Goal: Task Accomplishment & Management: Use online tool/utility

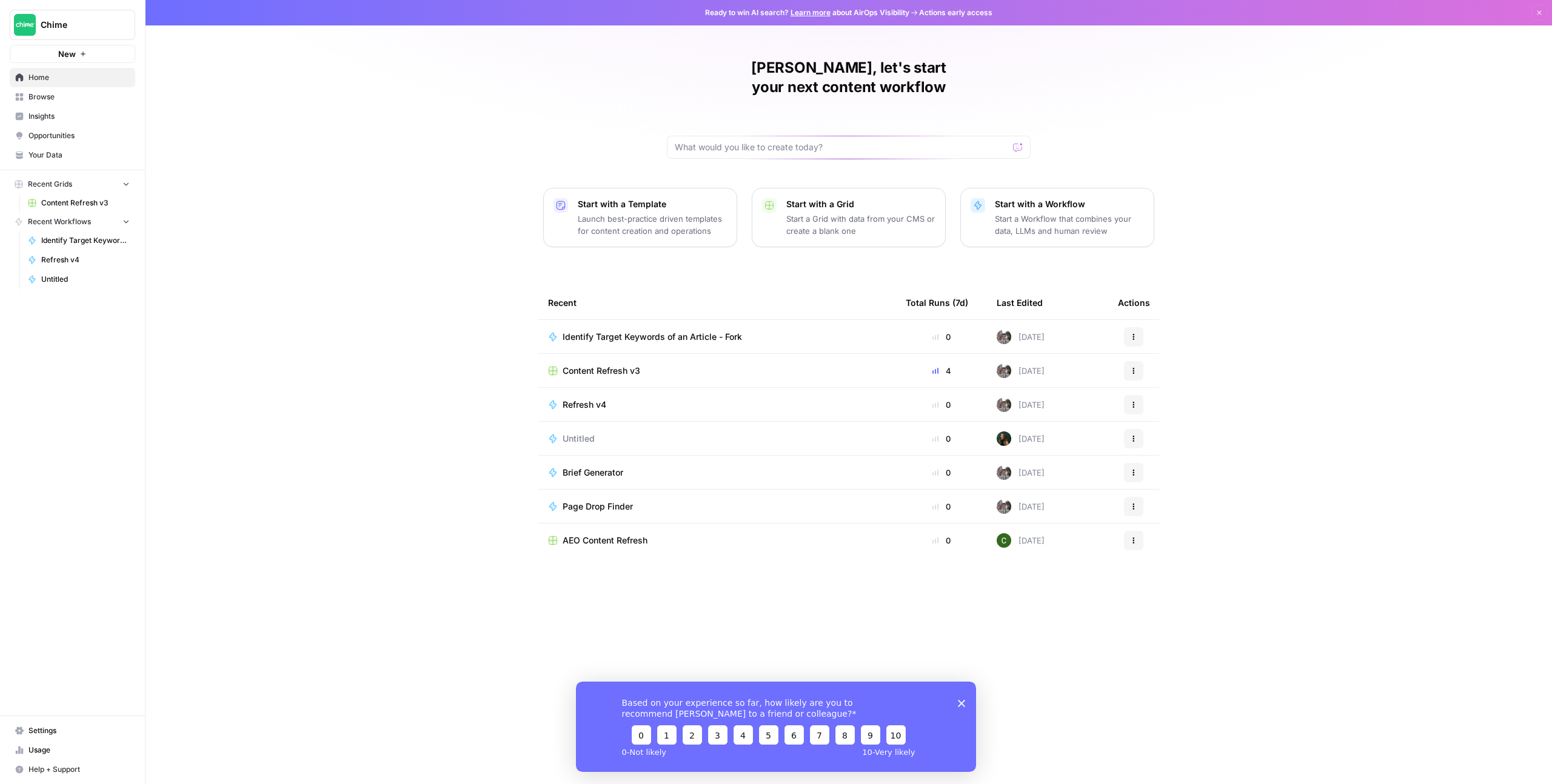
click at [665, 365] on div "Content Refresh v3" at bounding box center [717, 371] width 338 height 12
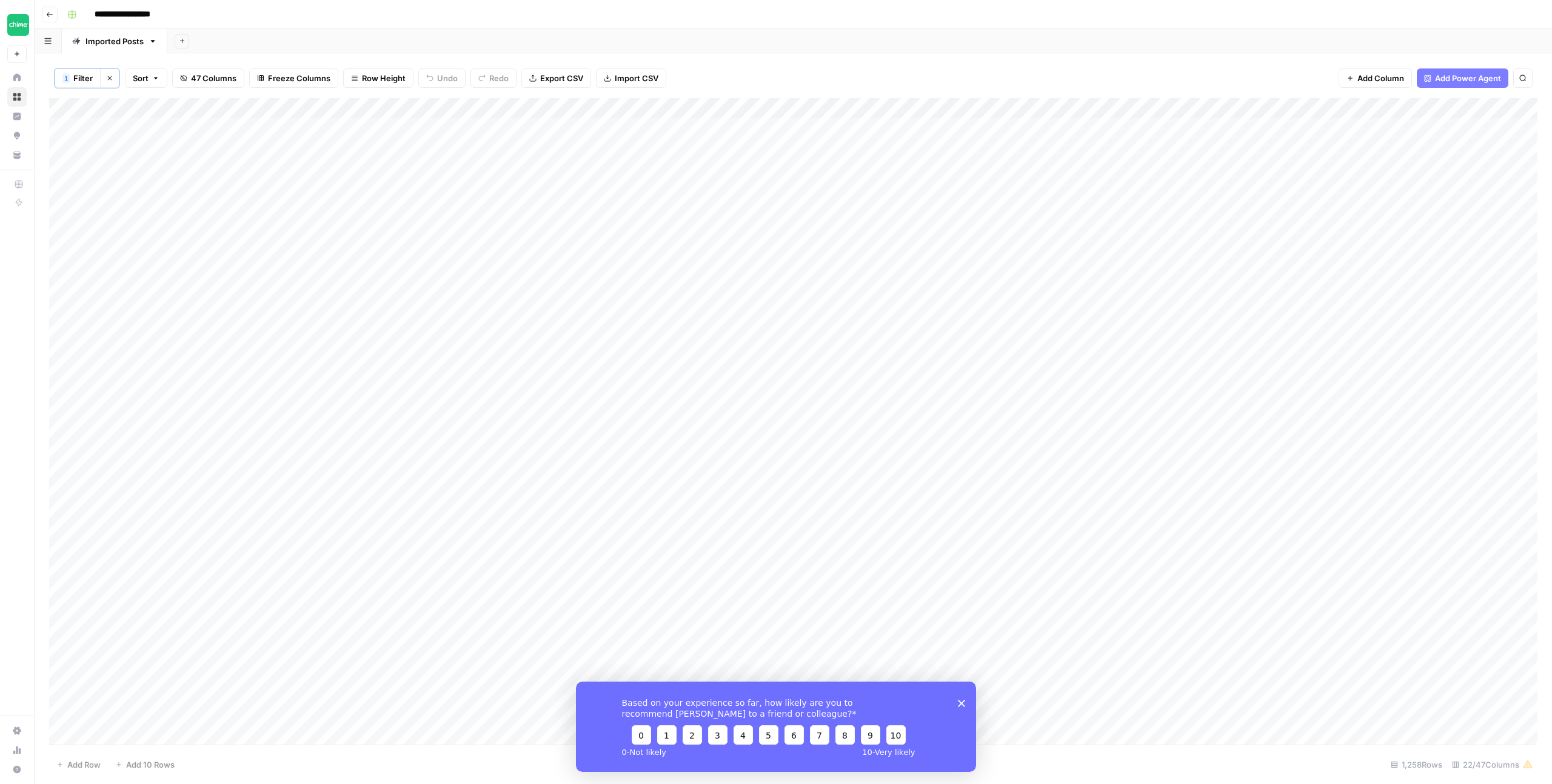
click at [518, 108] on div "Add Column" at bounding box center [793, 421] width 1488 height 647
click at [474, 238] on span "Filter" at bounding box center [495, 238] width 106 height 12
type input "Slug"
type input "Refresh v4"
click at [619, 170] on icon "button" at bounding box center [622, 169] width 7 height 7
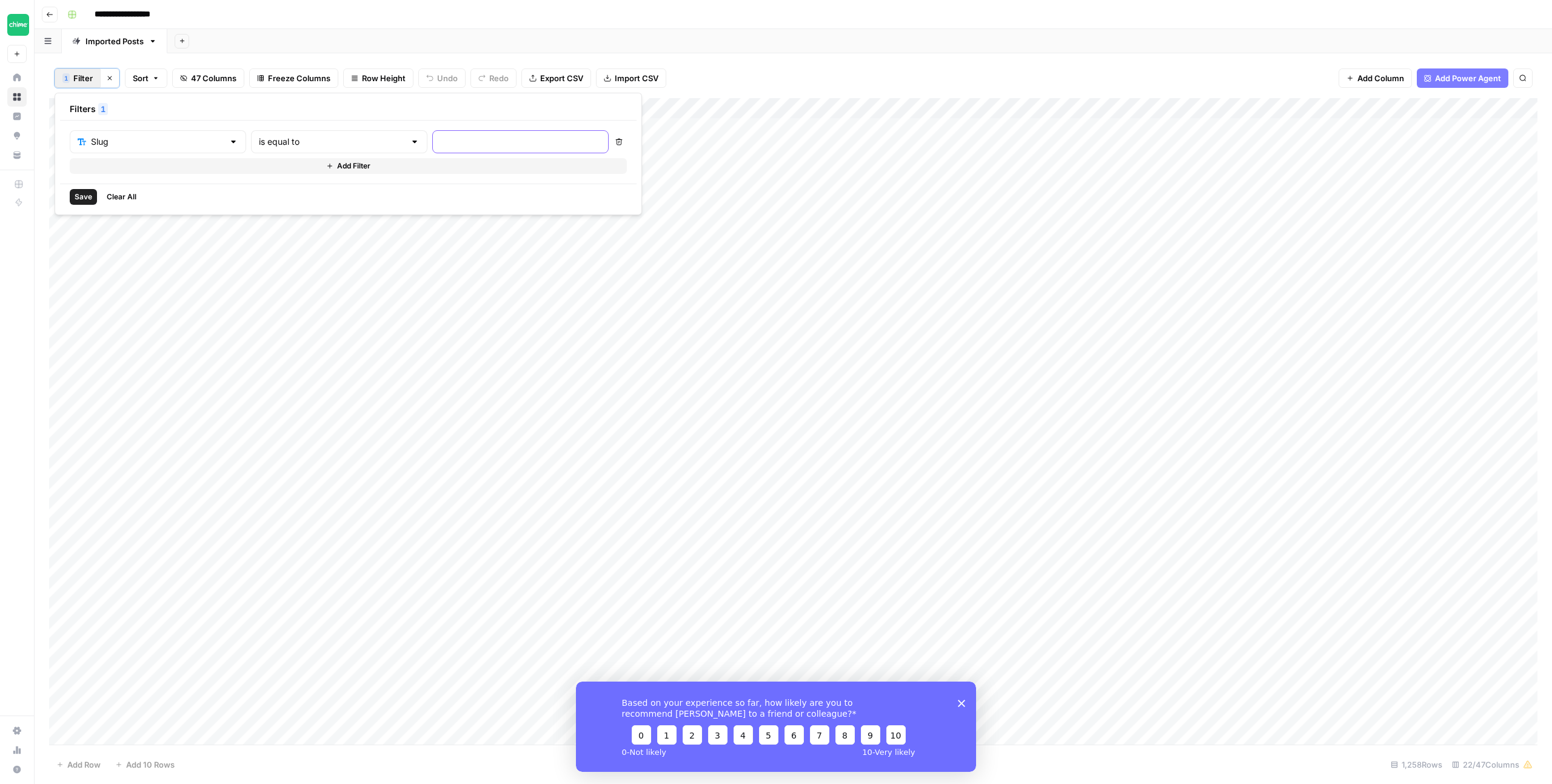
click at [458, 144] on input "text" at bounding box center [520, 141] width 160 height 12
type input "how-do-banks-make"
click at [798, 246] on div "Add Column" at bounding box center [793, 421] width 1488 height 647
click at [961, 703] on polygon "Close survey" at bounding box center [961, 703] width 7 height 7
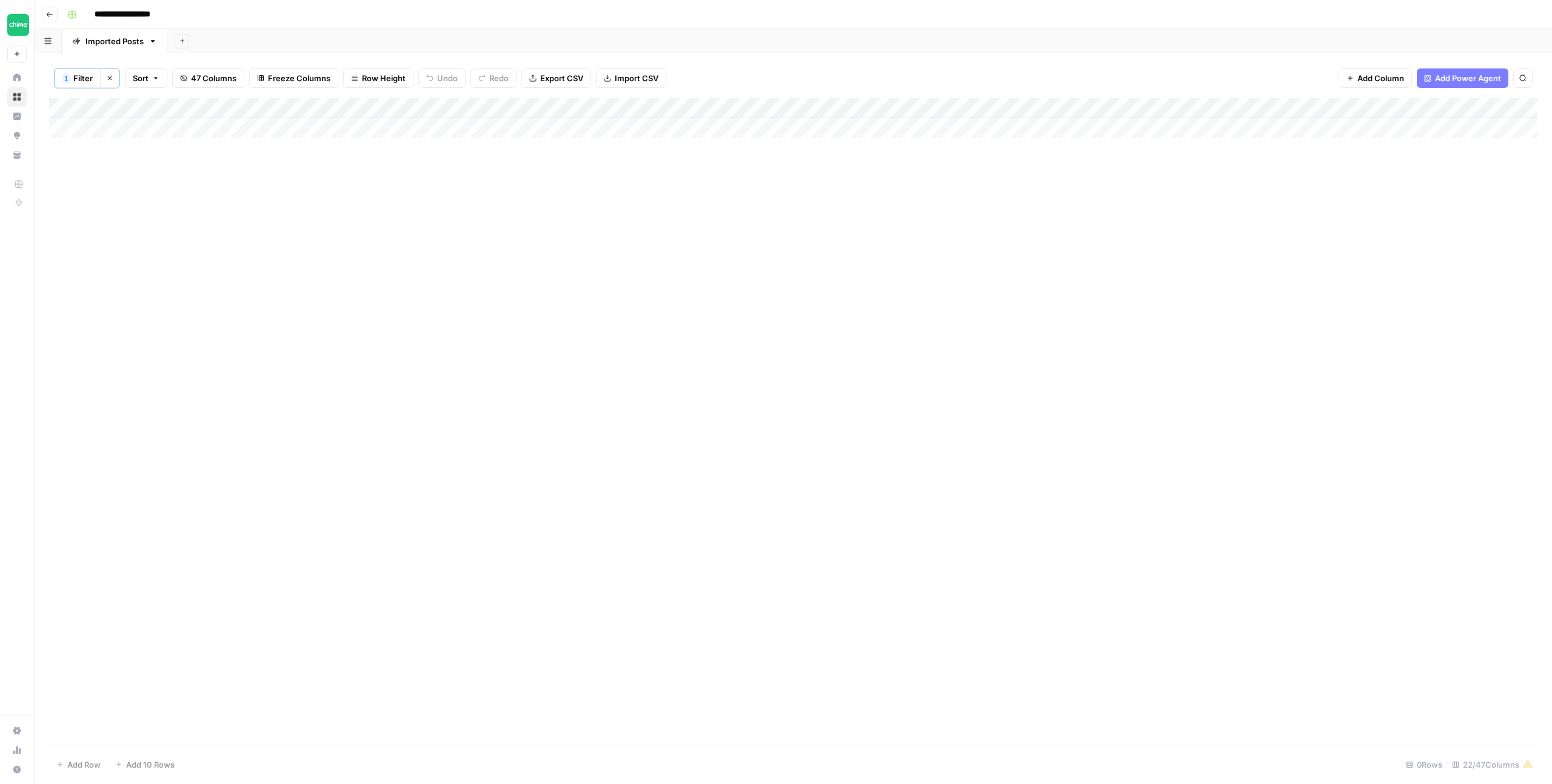
click at [522, 109] on div "Add Column" at bounding box center [793, 118] width 1488 height 40
click at [494, 234] on span "Filter" at bounding box center [495, 238] width 106 height 12
click at [462, 140] on input "how-do-banks-make" at bounding box center [520, 141] width 160 height 12
type input "banks"
click at [299, 135] on div "is equal to" at bounding box center [339, 141] width 177 height 23
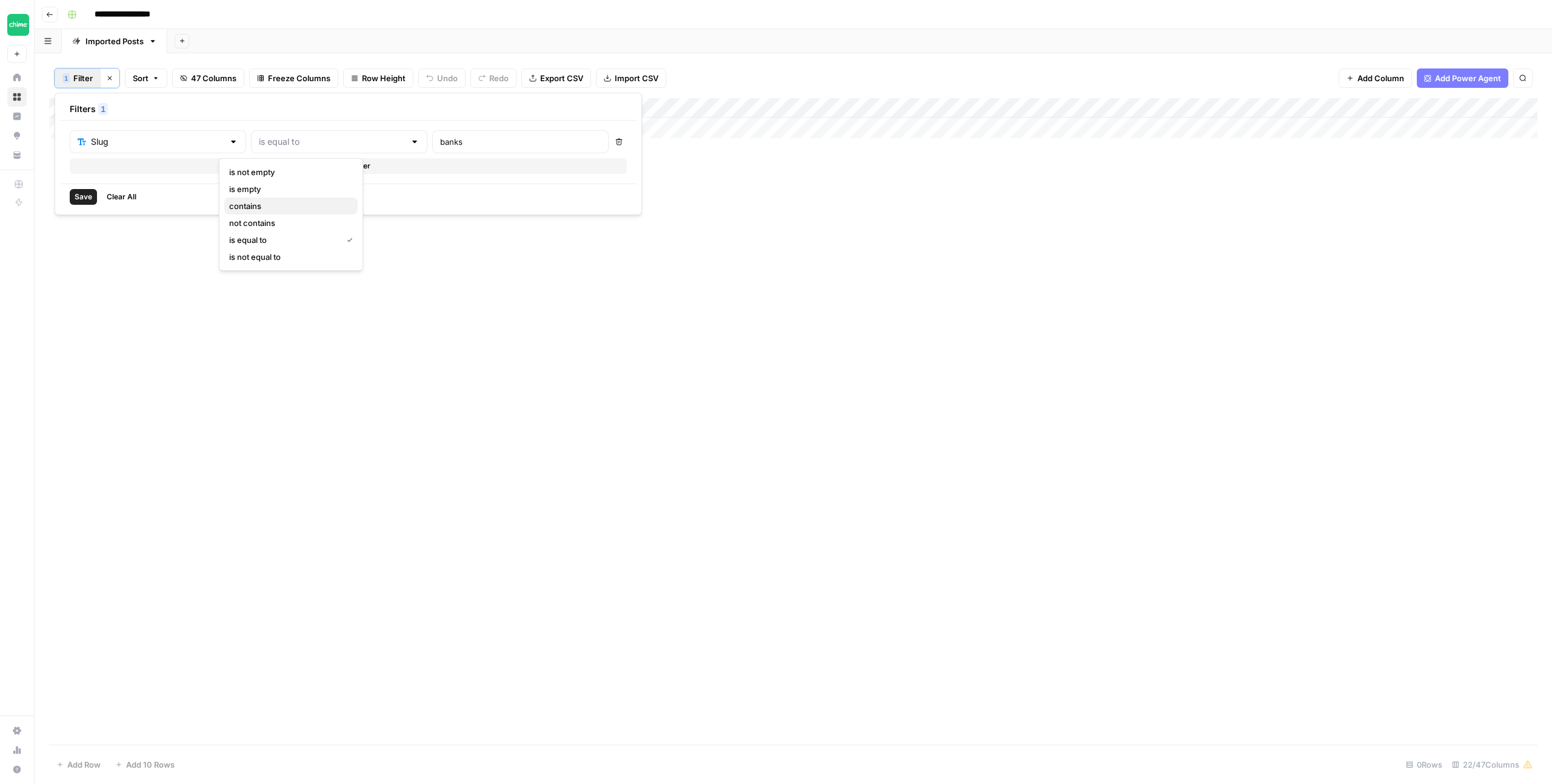
drag, startPoint x: 289, startPoint y: 204, endPoint x: 299, endPoint y: 198, distance: 11.7
click at [289, 204] on span "contains" at bounding box center [288, 205] width 119 height 12
type input "contains"
click at [440, 144] on input "banks" at bounding box center [520, 141] width 160 height 12
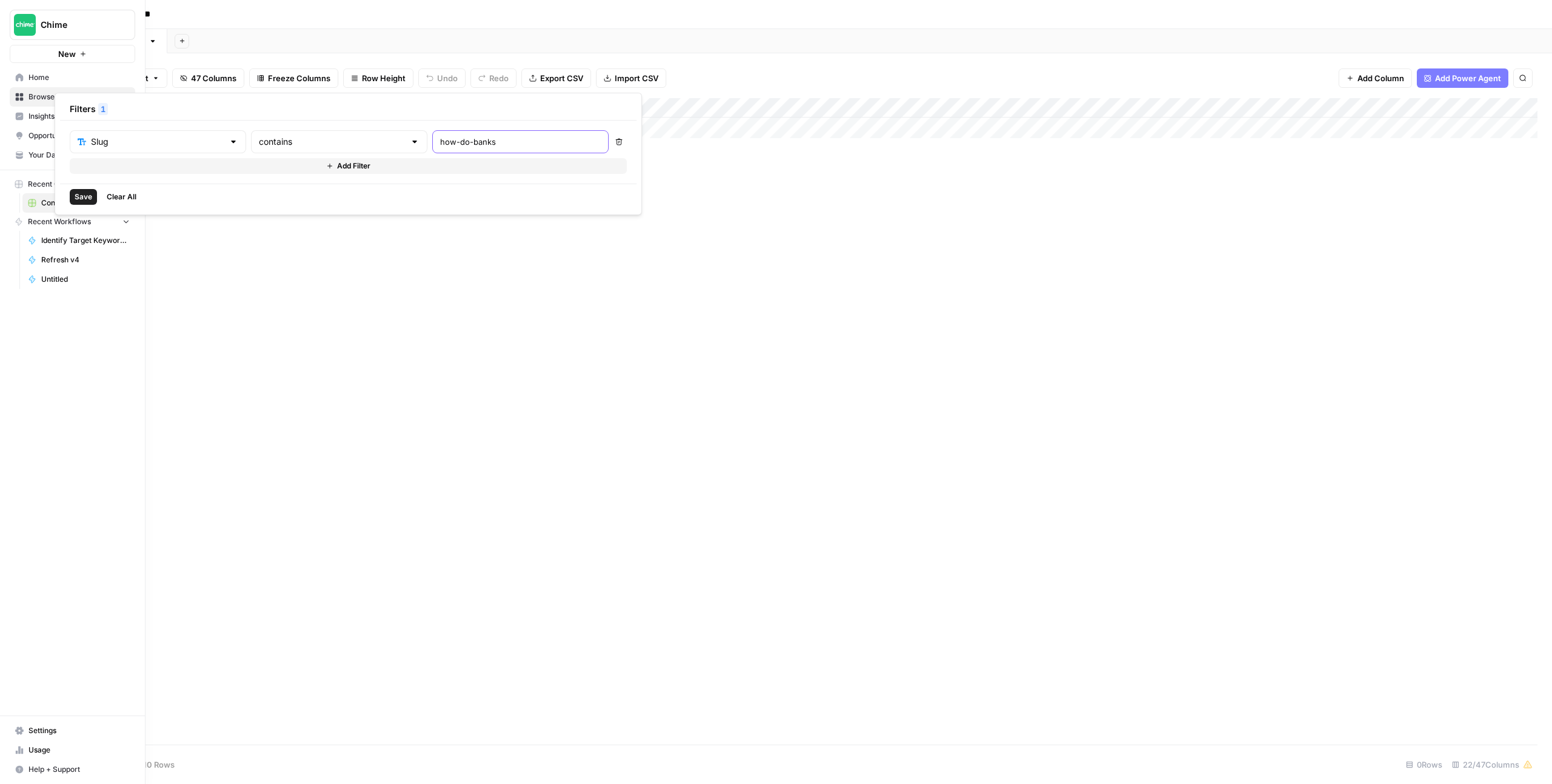
type input "how-do-banks"
click at [88, 197] on span "Save" at bounding box center [83, 197] width 18 height 11
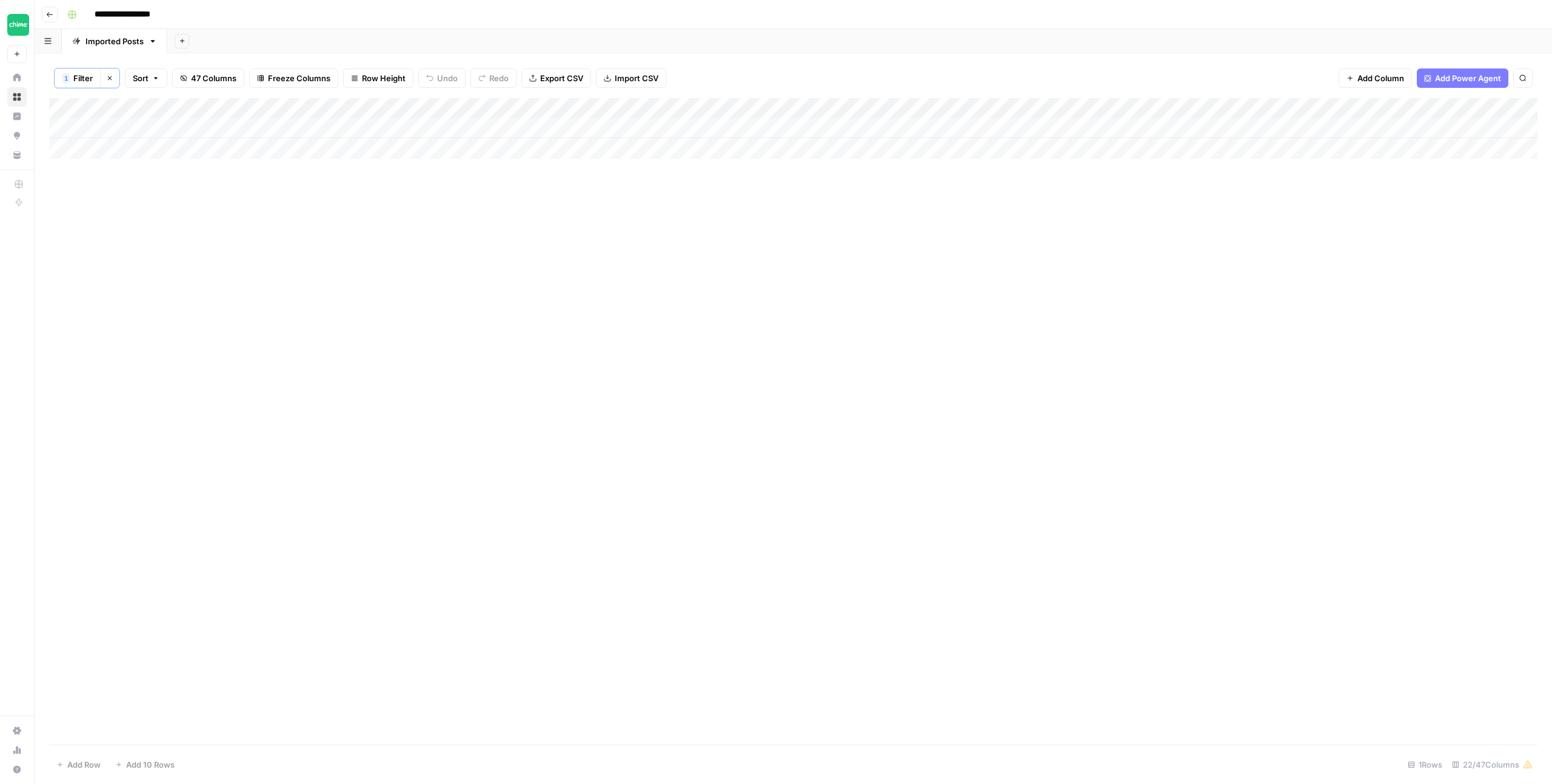
click at [1126, 128] on div "Add Column" at bounding box center [793, 128] width 1488 height 61
click at [631, 128] on div "Add Column" at bounding box center [793, 128] width 1488 height 61
click at [614, 128] on div "Add Column" at bounding box center [793, 128] width 1488 height 61
click at [766, 128] on div "Add Column" at bounding box center [793, 128] width 1488 height 61
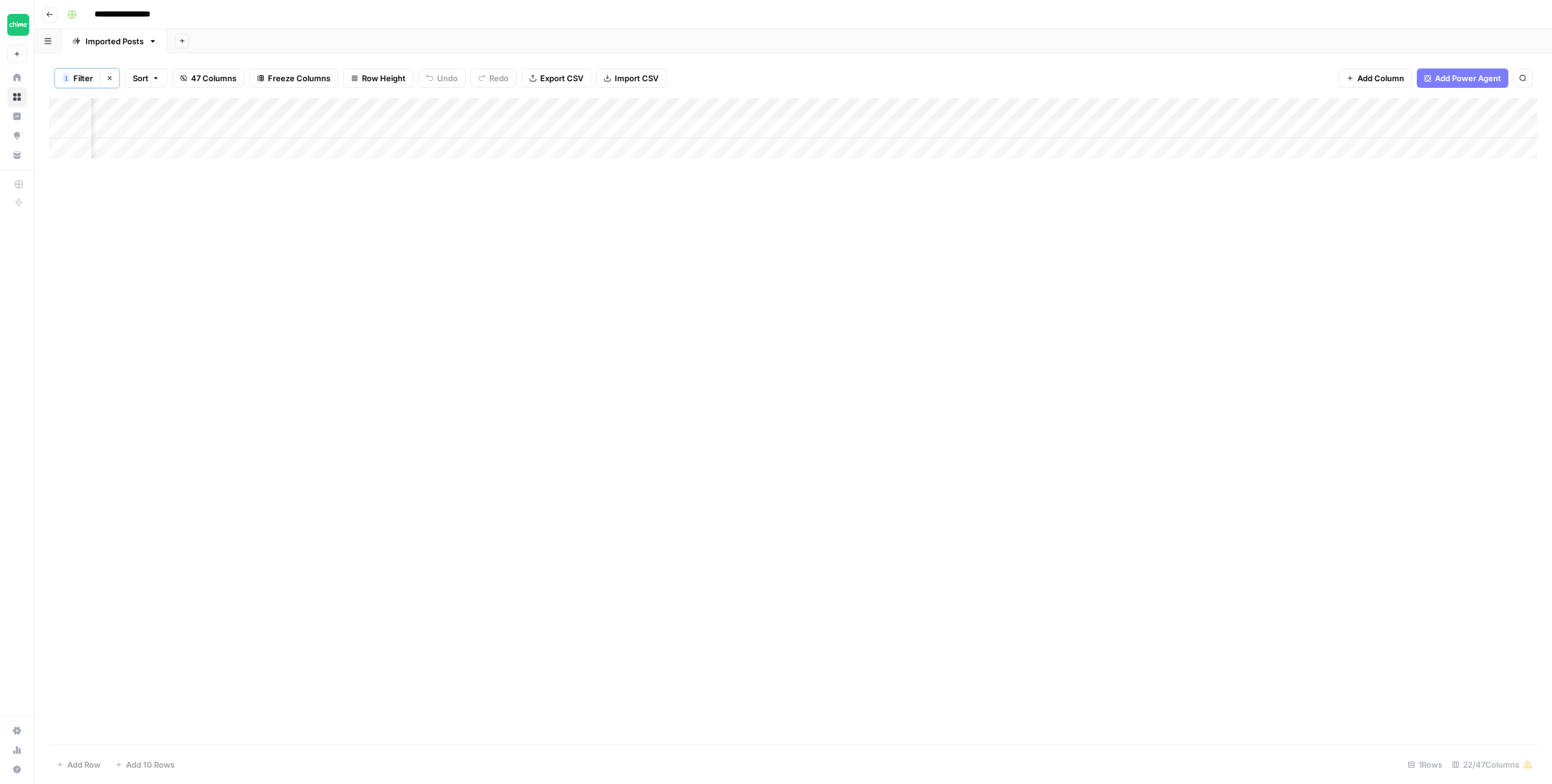
click at [742, 130] on div "Add Column" at bounding box center [793, 128] width 1488 height 61
click at [834, 203] on div "Add Column" at bounding box center [793, 421] width 1488 height 647
click at [834, 127] on div "Add Column" at bounding box center [793, 128] width 1488 height 61
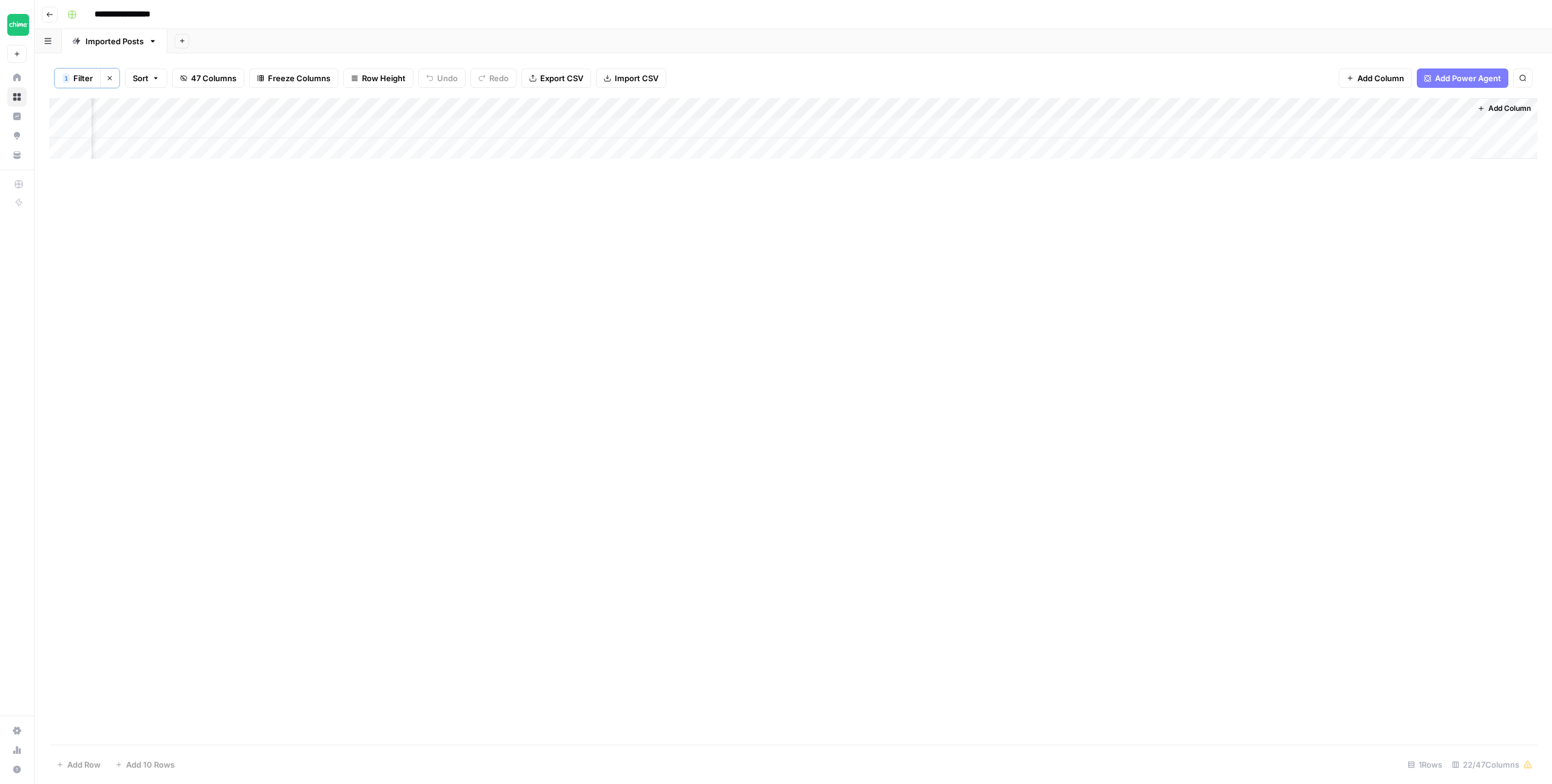
click at [655, 234] on div "Add Column" at bounding box center [793, 421] width 1488 height 647
click at [630, 196] on div "Add Column" at bounding box center [793, 421] width 1488 height 647
click at [620, 238] on div "Add Column" at bounding box center [793, 421] width 1488 height 647
